Goal: Find specific page/section: Find specific page/section

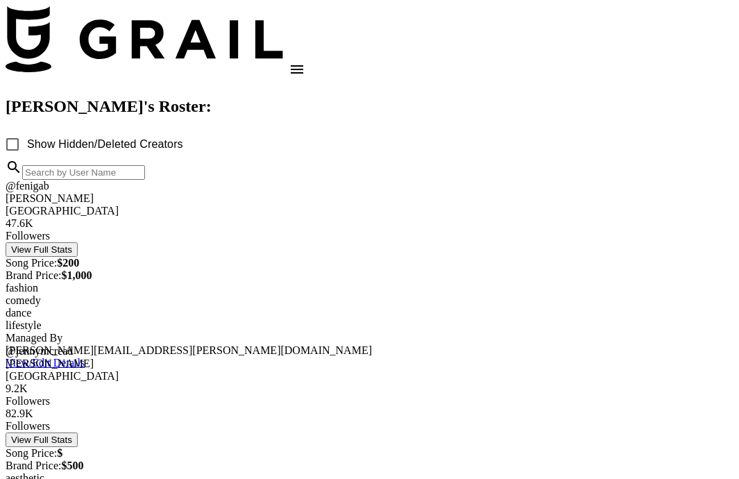
click at [303, 65] on icon "open drawer" at bounding box center [297, 69] width 12 height 8
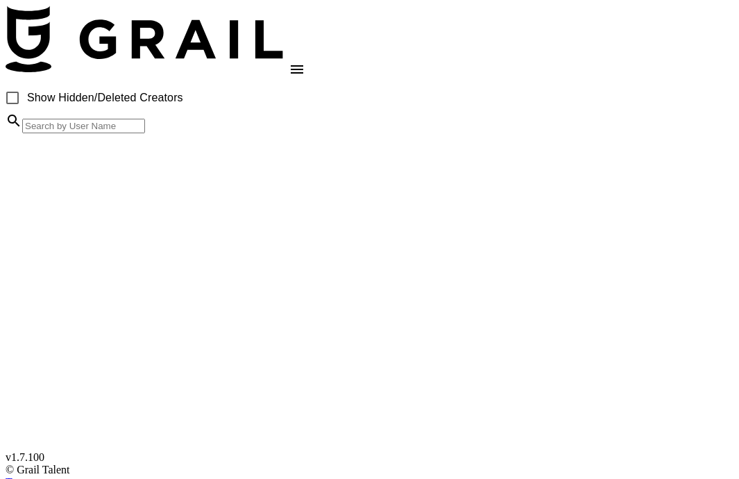
click at [196, 478] on div at bounding box center [369, 488] width 727 height 0
click at [145, 133] on input at bounding box center [83, 126] width 123 height 15
type input "alexan"
click at [27, 112] on input "Show Hidden/Deleted Creators" at bounding box center [12, 97] width 29 height 29
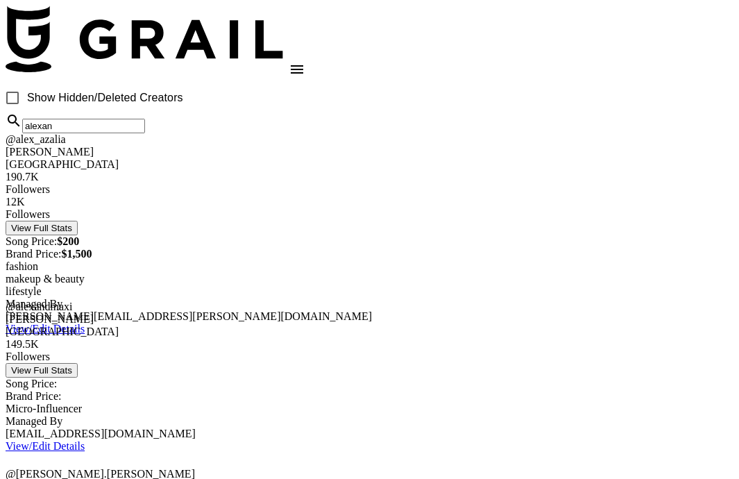
click at [27, 112] on input "Show Hidden/Deleted Creators" at bounding box center [12, 97] width 29 height 29
checkbox input "true"
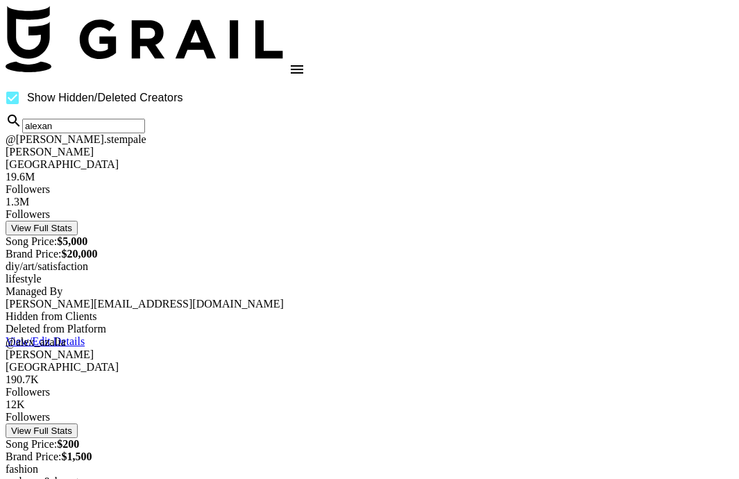
click at [145, 133] on input "alexan" at bounding box center [83, 126] width 123 height 15
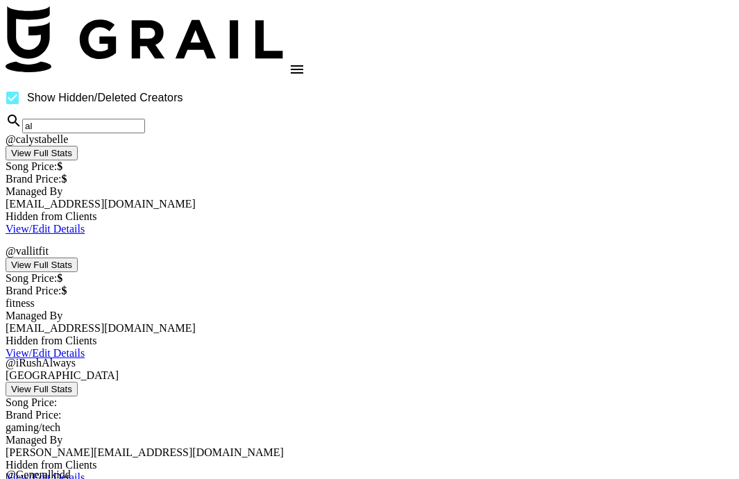
type input "a"
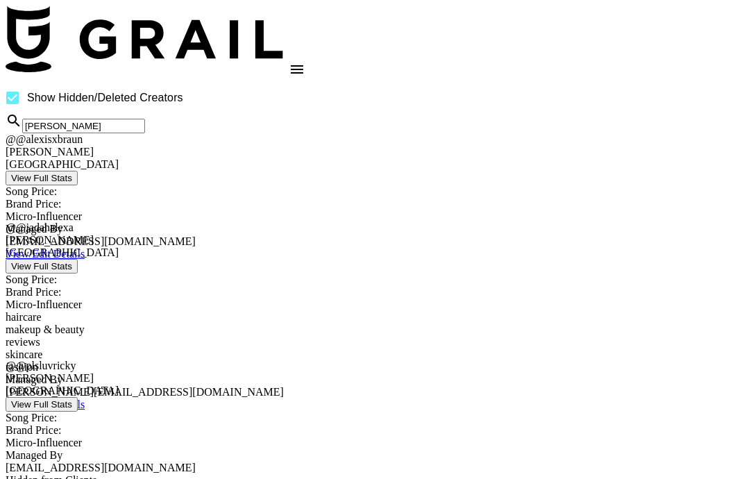
click at [145, 133] on input "[PERSON_NAME]" at bounding box center [83, 126] width 123 height 15
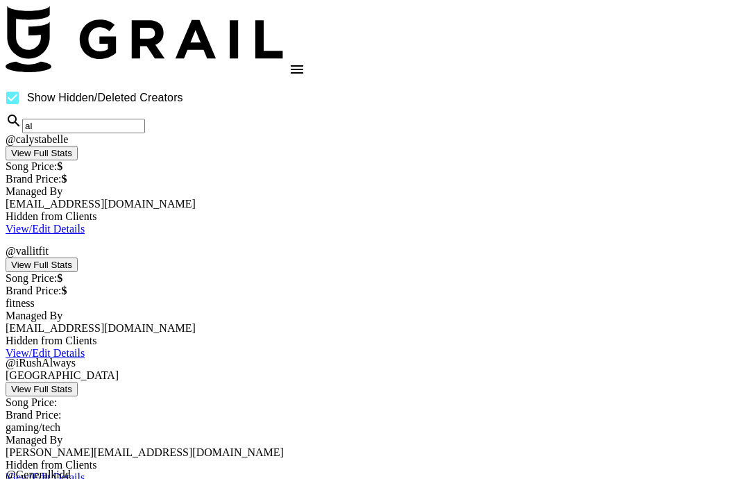
type input "a"
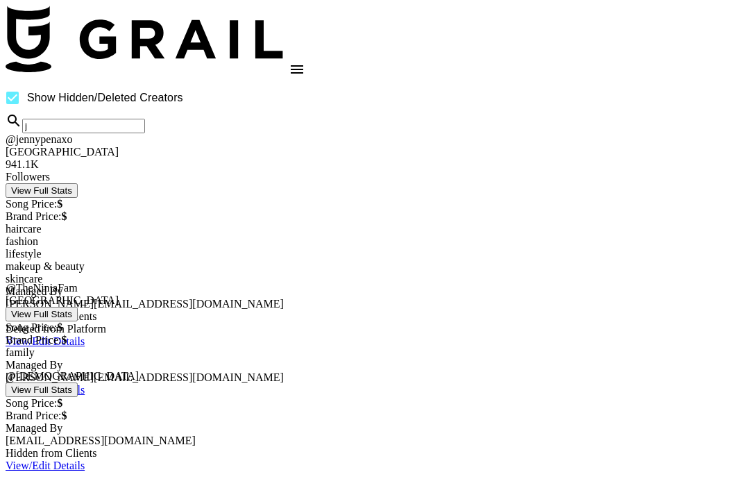
type input "j"
